Goal: Find contact information: Find contact information

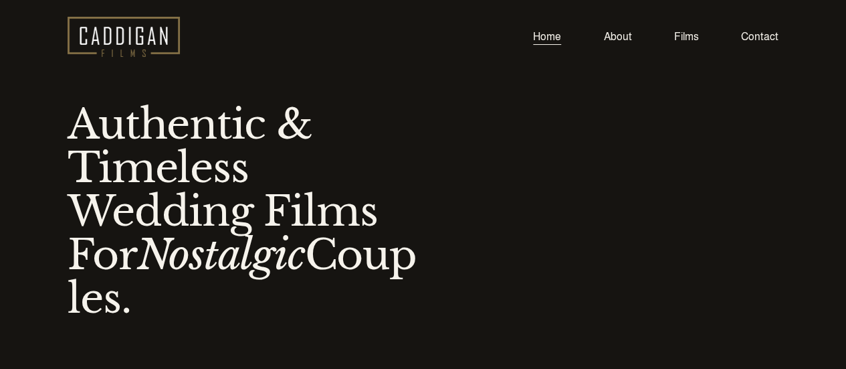
click at [614, 39] on link "About" at bounding box center [618, 37] width 28 height 18
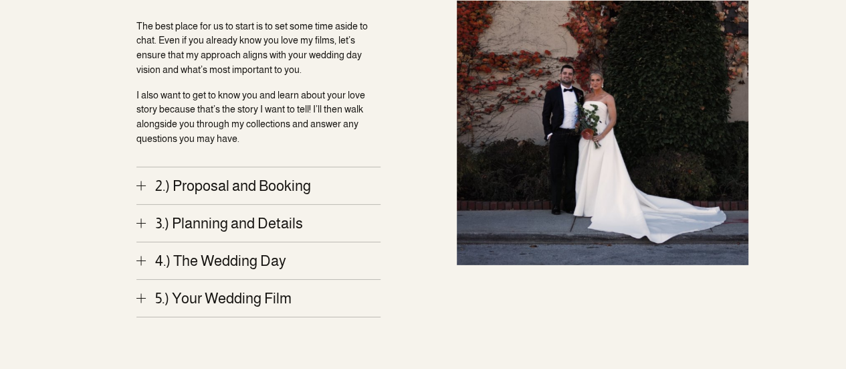
scroll to position [2275, 0]
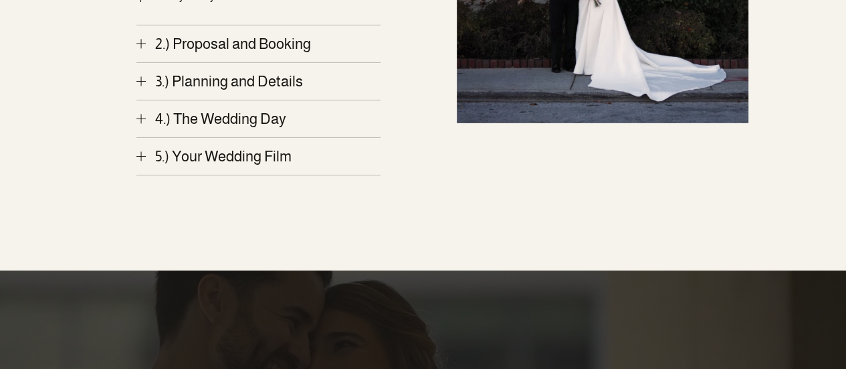
click at [172, 42] on span "2.) Proposal and Booking" at bounding box center [264, 43] width 236 height 17
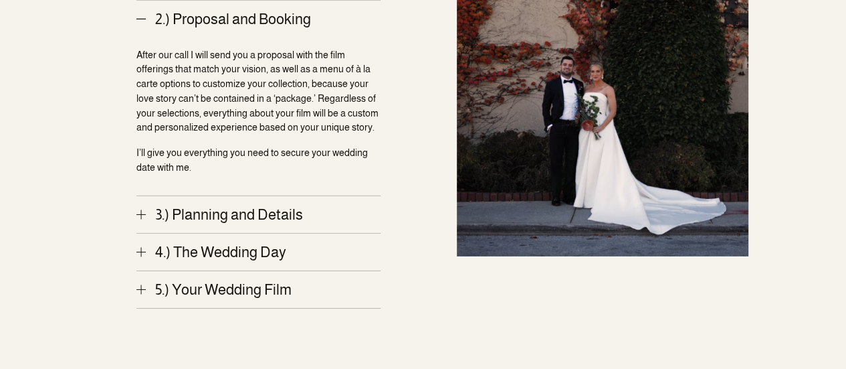
scroll to position [2342, 0]
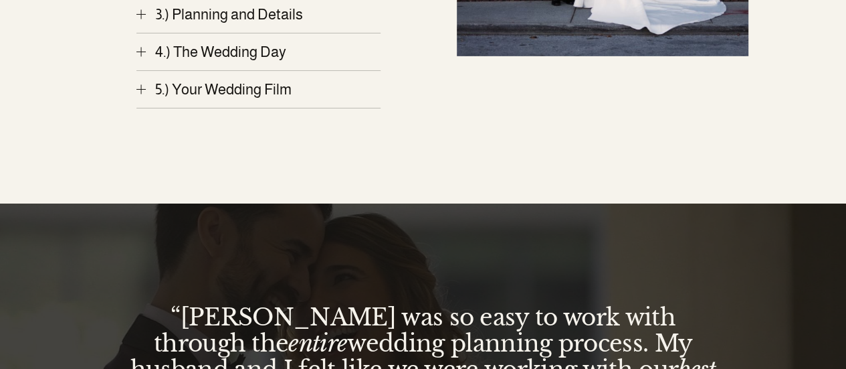
click at [262, 91] on span "5.) Your Wedding Film" at bounding box center [264, 89] width 236 height 17
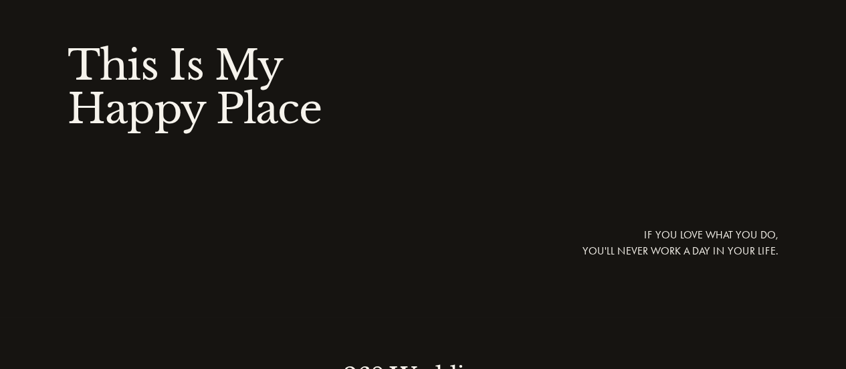
scroll to position [0, 0]
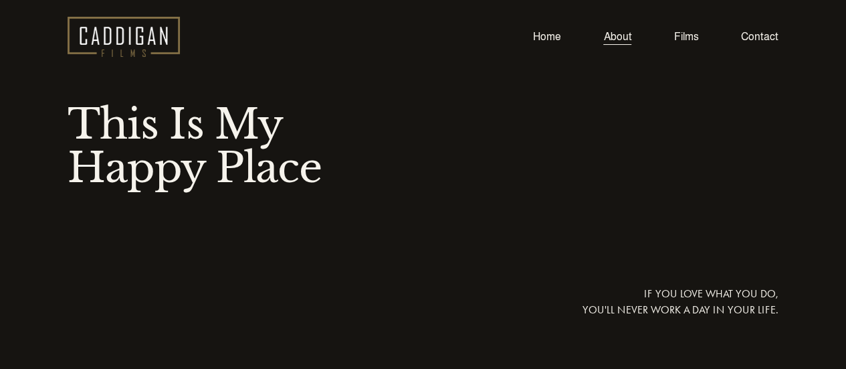
click at [765, 39] on link "Contact" at bounding box center [759, 37] width 37 height 18
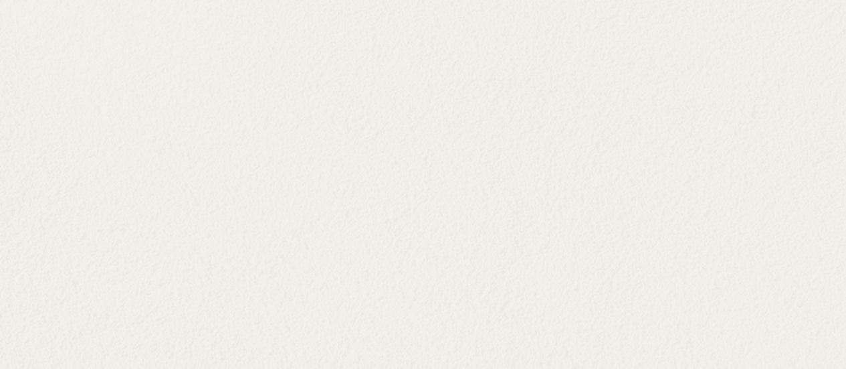
scroll to position [803, 0]
